Goal: Transaction & Acquisition: Purchase product/service

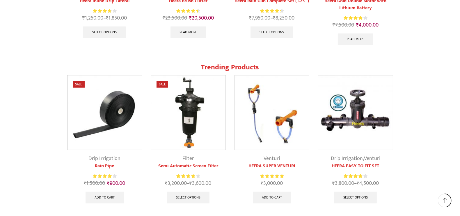
scroll to position [510, 0]
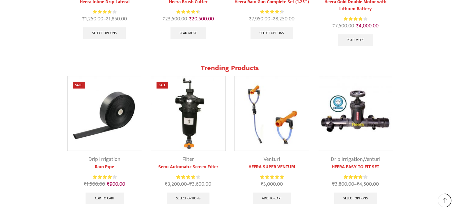
click at [114, 108] on img at bounding box center [105, 113] width 75 height 75
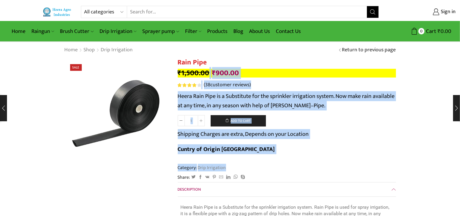
drag, startPoint x: 207, startPoint y: 71, endPoint x: 306, endPoint y: 150, distance: 126.4
click at [304, 144] on form "Rain Pipe quantity 1 Add to cart Shipping Charges are extra, Depends on your Lo…" at bounding box center [287, 137] width 218 height 45
click at [303, 140] on form "Rain Pipe quantity 1 Add to cart Shipping Charges are extra, Depends on your Lo…" at bounding box center [287, 137] width 218 height 45
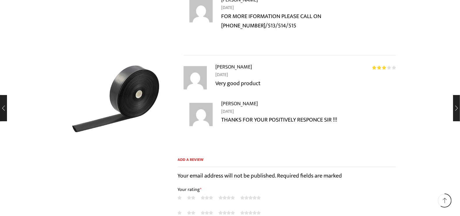
scroll to position [3968, 0]
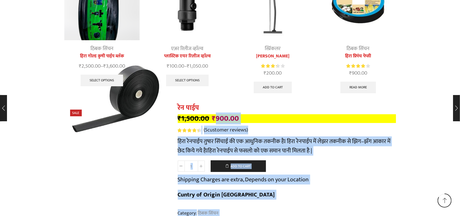
scroll to position [5621, 0]
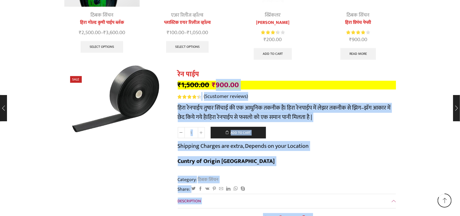
drag, startPoint x: 216, startPoint y: 95, endPoint x: 298, endPoint y: 213, distance: 143.6
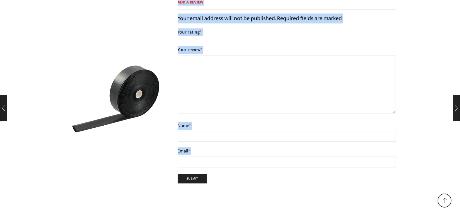
scroll to position [6732, 0]
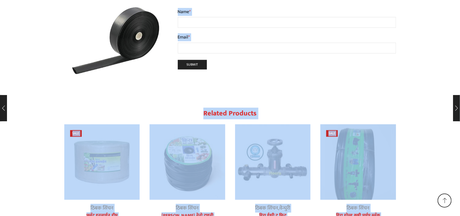
drag, startPoint x: 184, startPoint y: 64, endPoint x: 285, endPoint y: 230, distance: 193.9
